Goal: Use online tool/utility: Utilize a website feature to perform a specific function

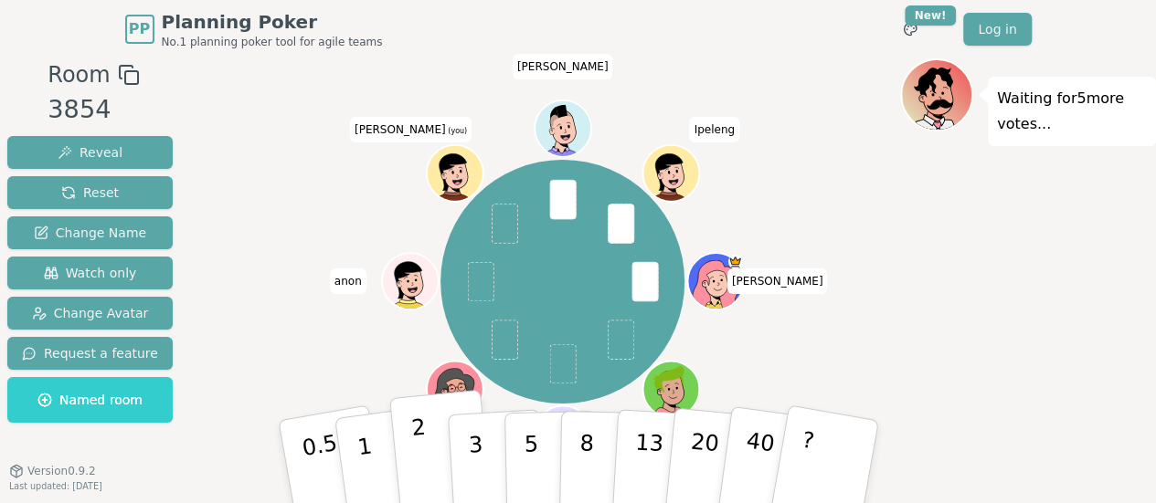
click at [413, 458] on p "2" at bounding box center [421, 465] width 24 height 100
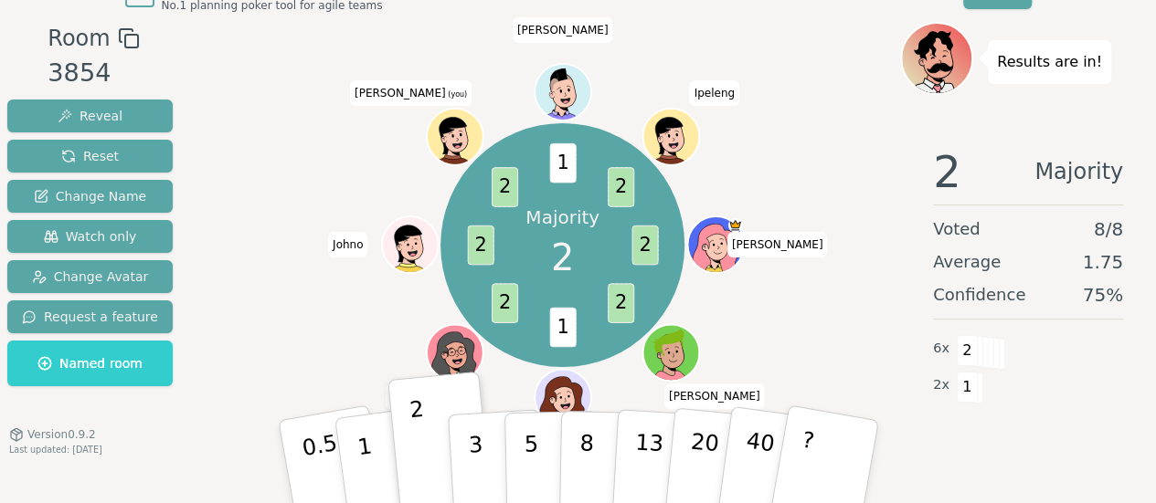
scroll to position [57, 0]
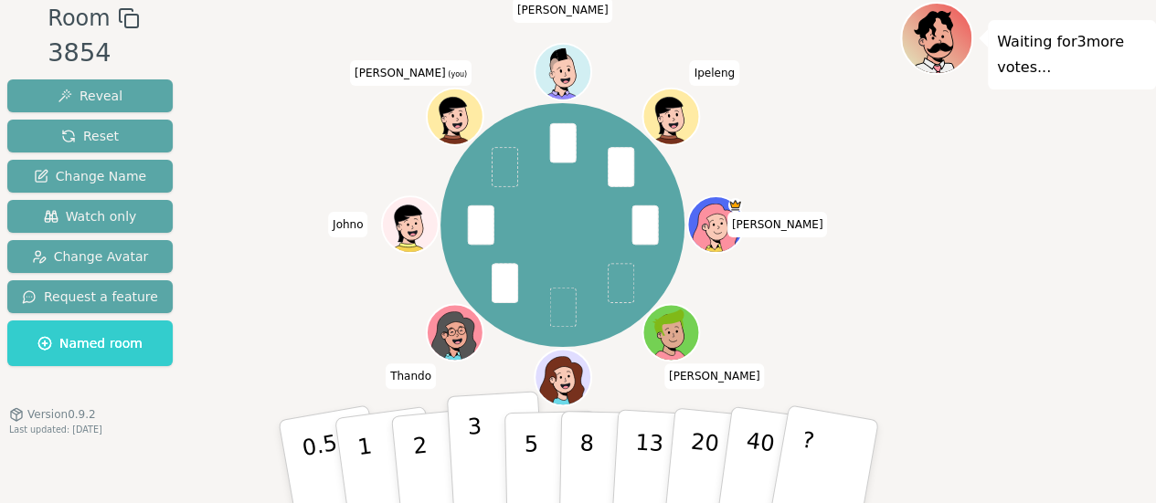
click at [485, 449] on button "3" at bounding box center [496, 462] width 100 height 143
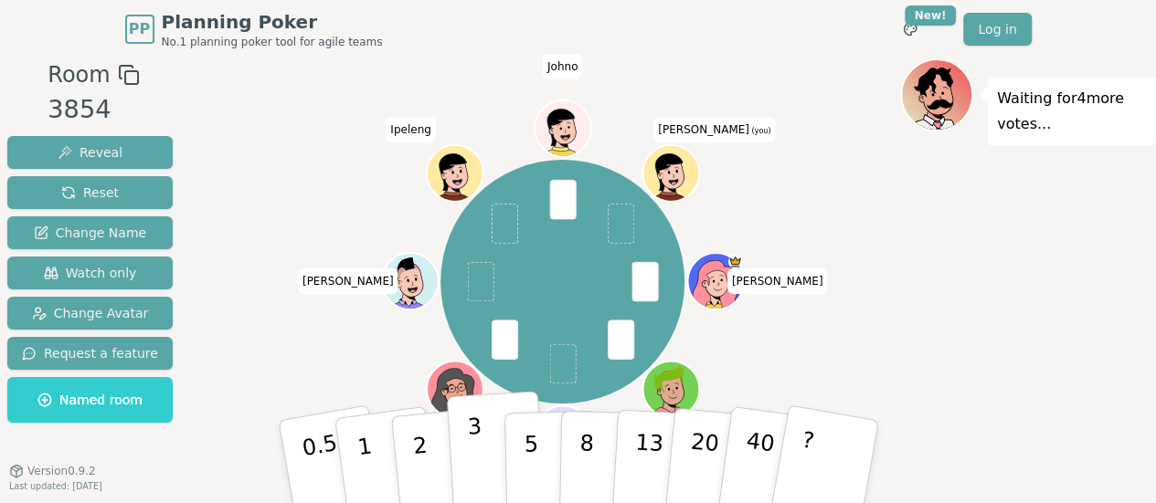
click at [477, 469] on p "3" at bounding box center [476, 464] width 20 height 100
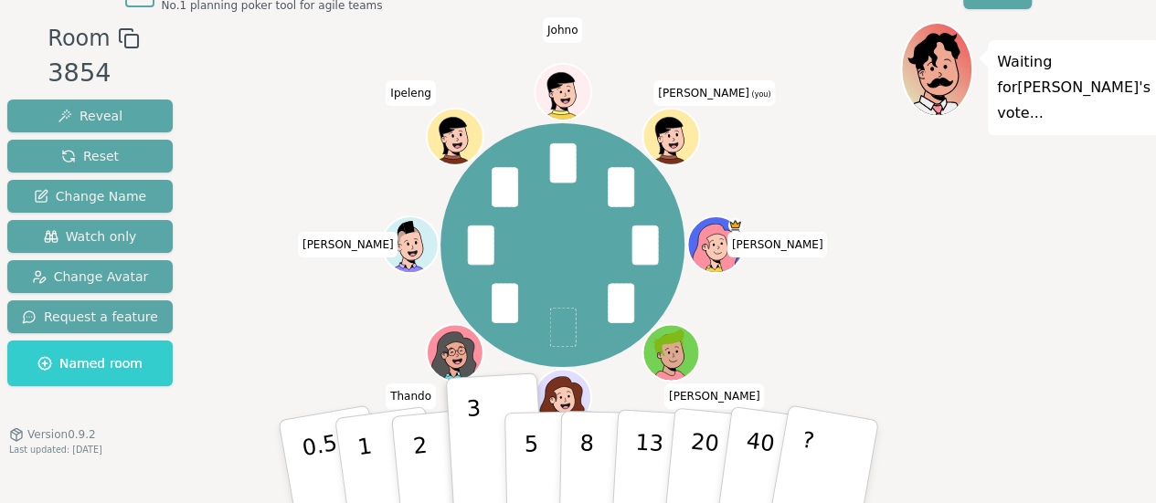
scroll to position [57, 0]
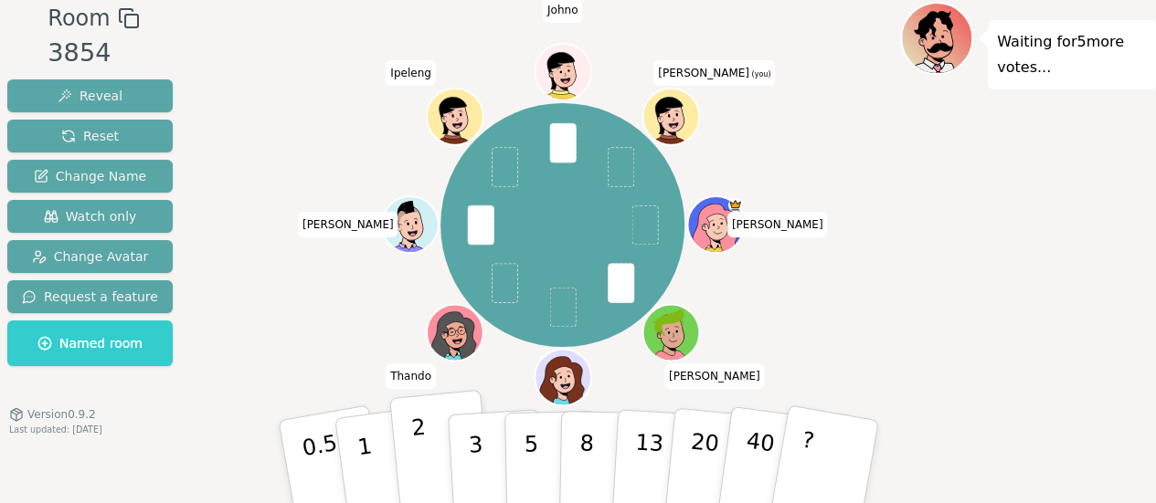
click at [442, 460] on button "2" at bounding box center [440, 462] width 104 height 145
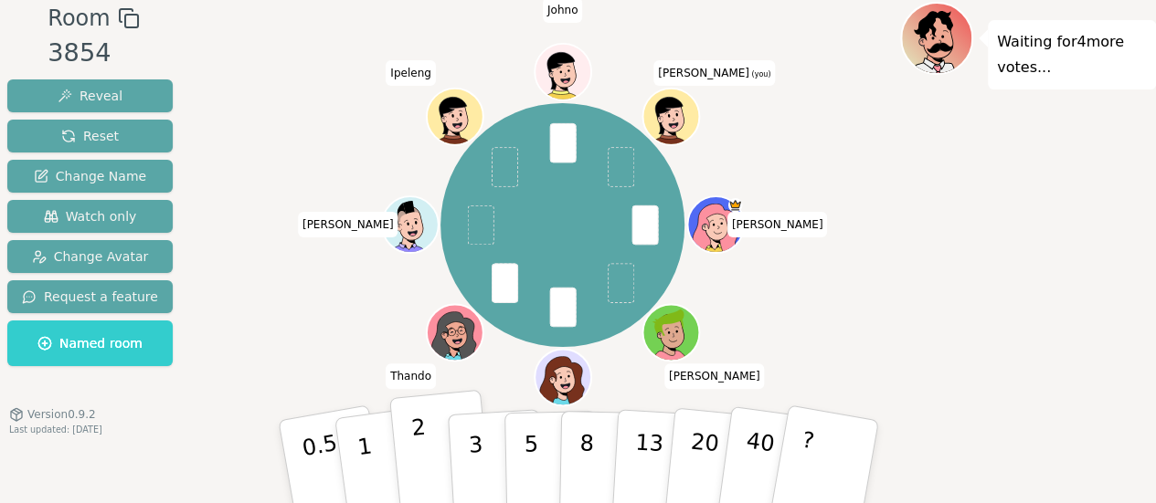
click at [420, 459] on p "2" at bounding box center [421, 465] width 24 height 100
click at [418, 437] on p "2" at bounding box center [421, 465] width 24 height 100
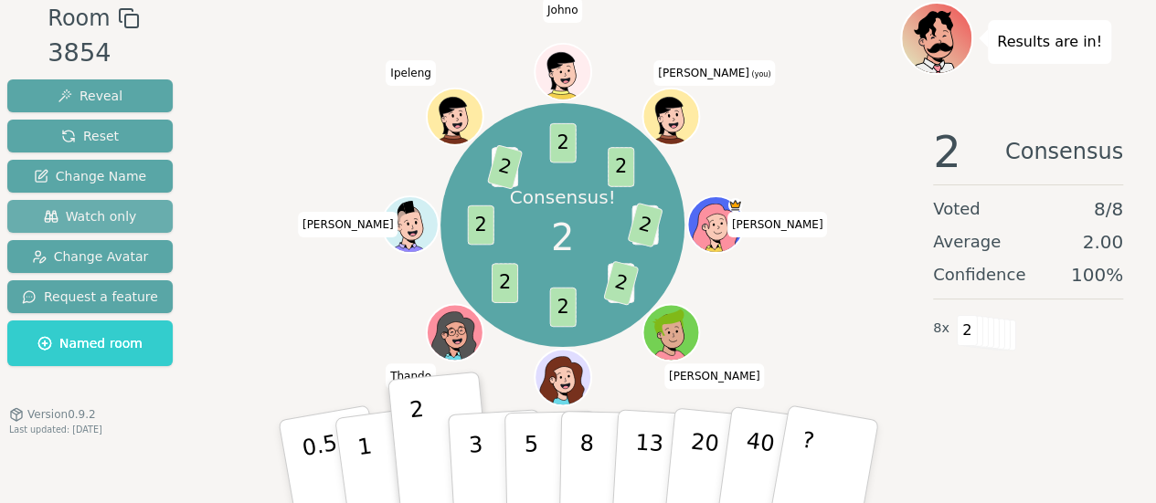
click at [101, 216] on span "Watch only" at bounding box center [90, 216] width 93 height 18
